Goal: Find specific page/section: Find specific page/section

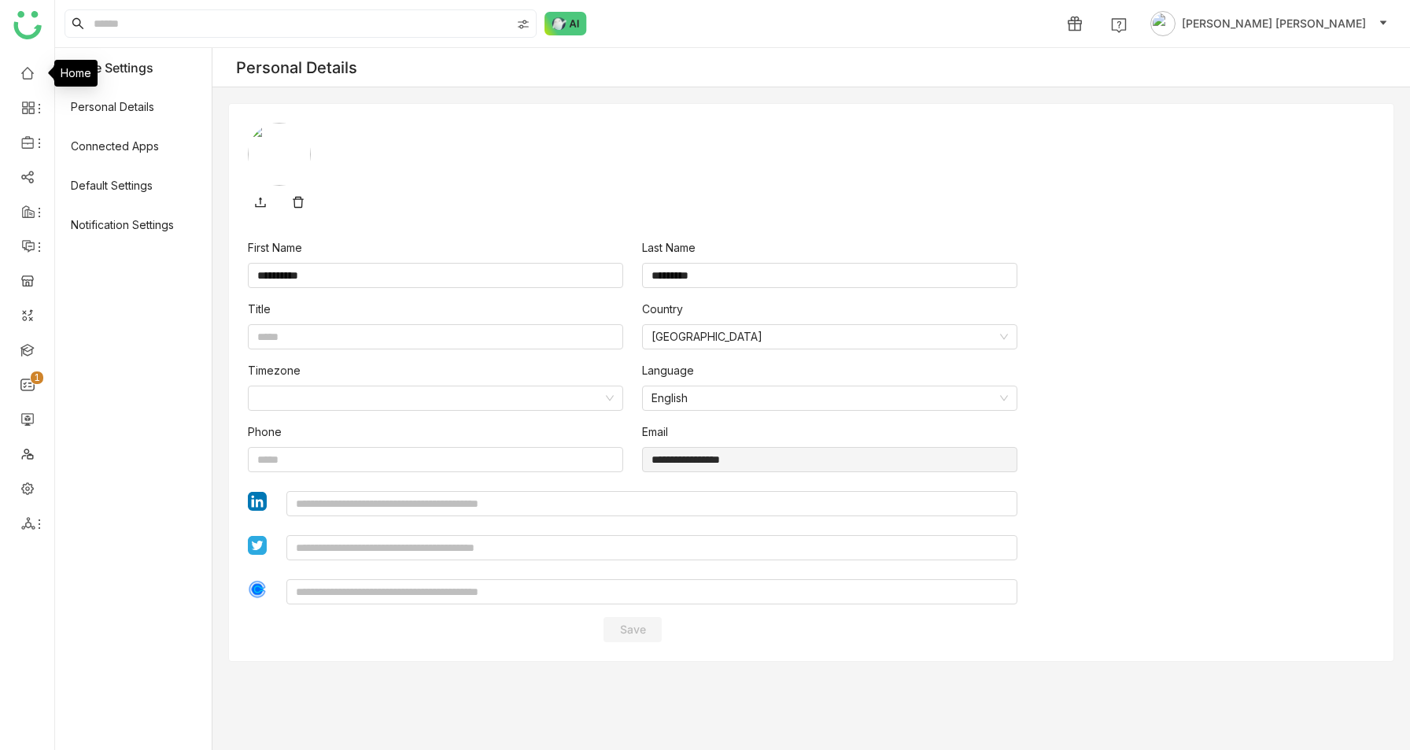
click at [28, 72] on link at bounding box center [27, 71] width 14 height 13
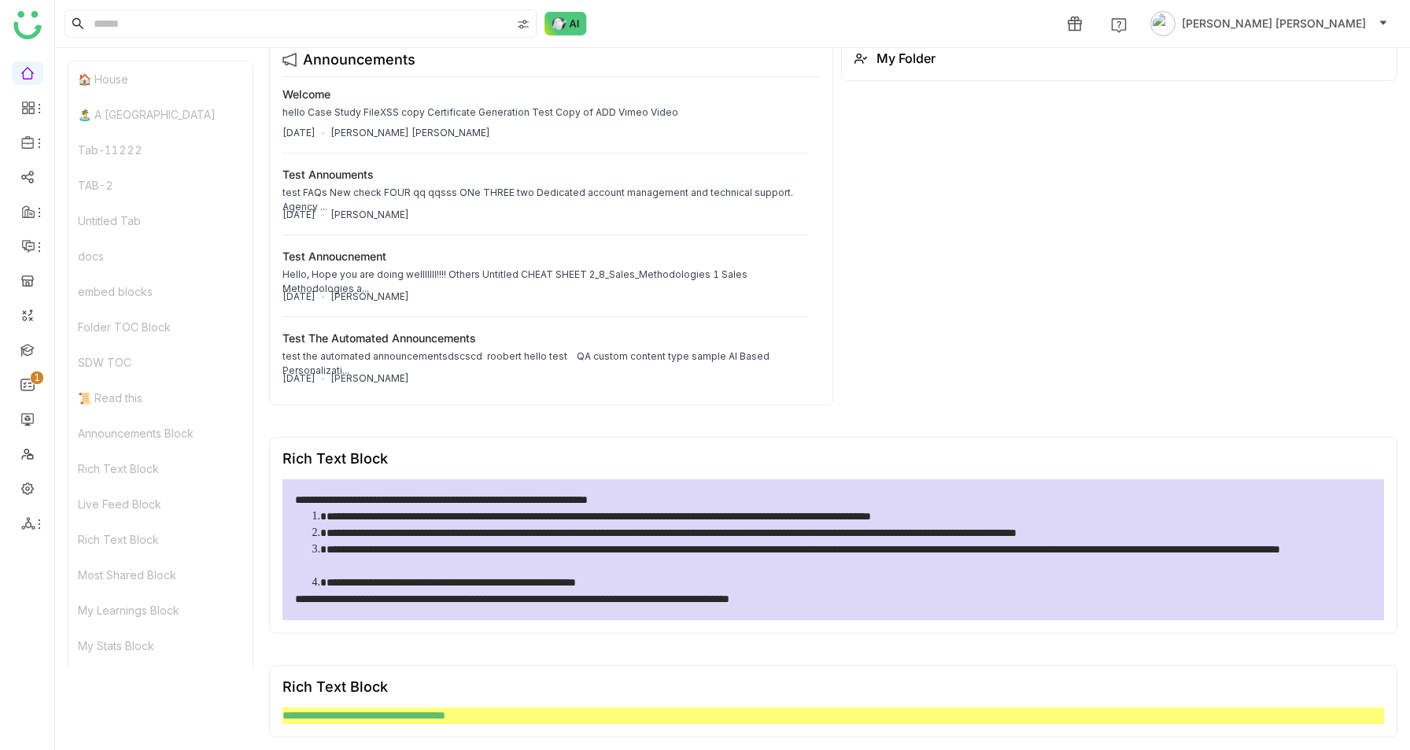
click at [32, 23] on img at bounding box center [27, 25] width 28 height 28
click at [108, 147] on link "Dashboard" at bounding box center [109, 144] width 102 height 11
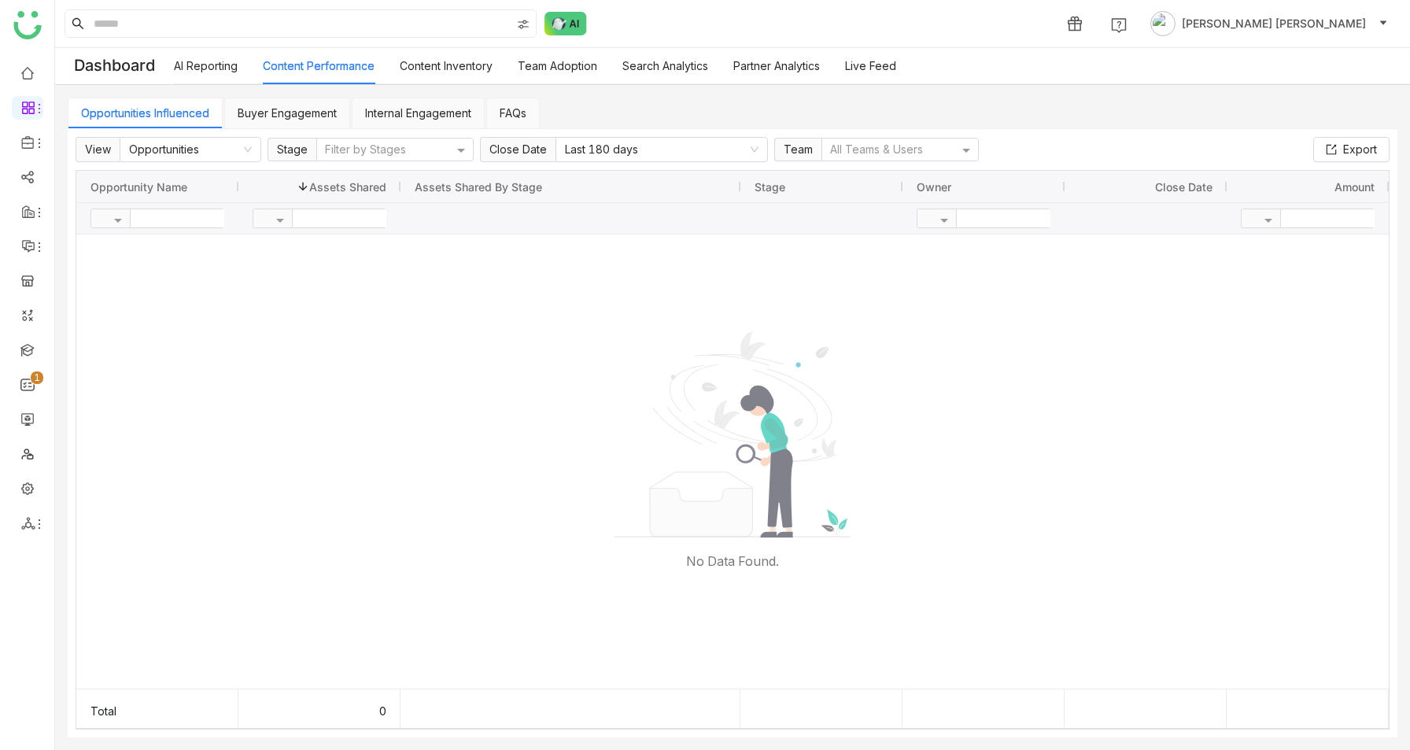
click at [549, 71] on link "Team Adoption" at bounding box center [557, 65] width 79 height 13
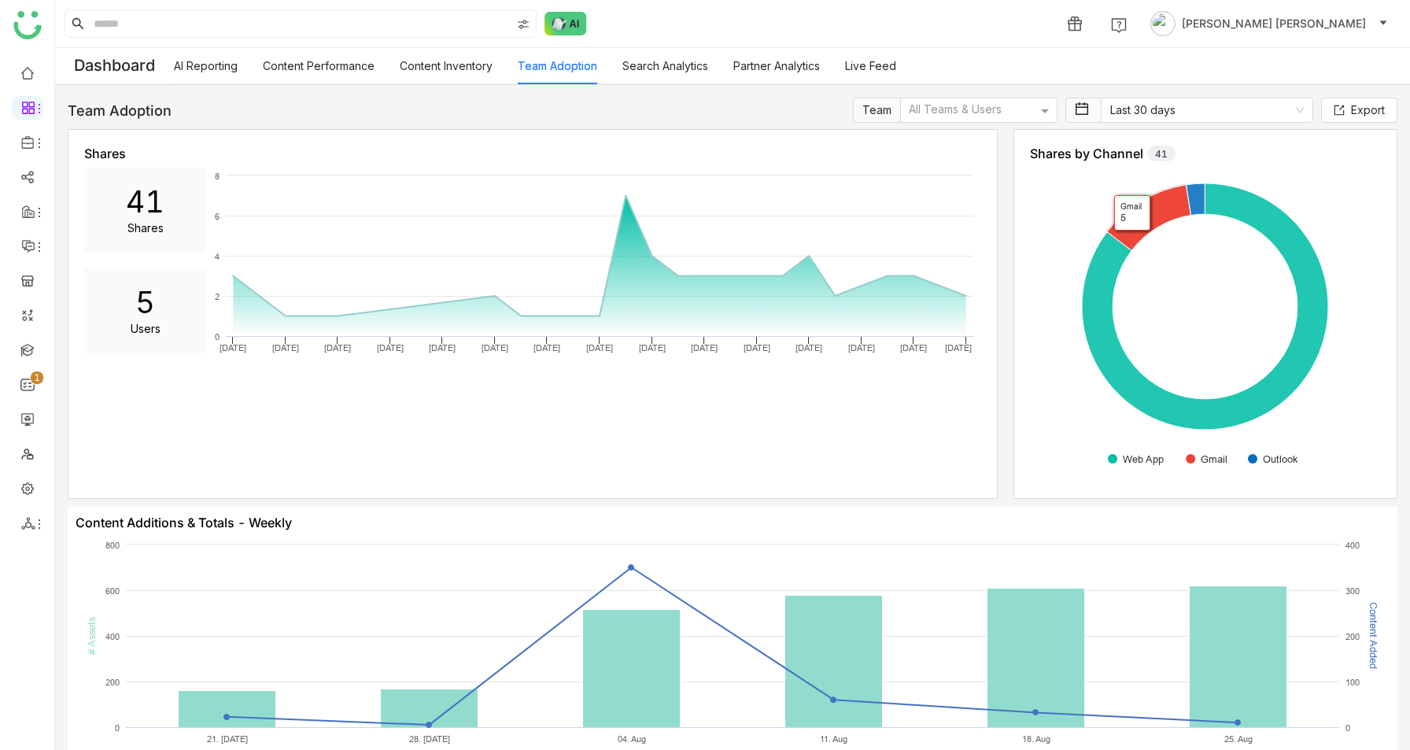
click at [1180, 296] on rect at bounding box center [1205, 325] width 350 height 315
